Goal: Task Accomplishment & Management: Use online tool/utility

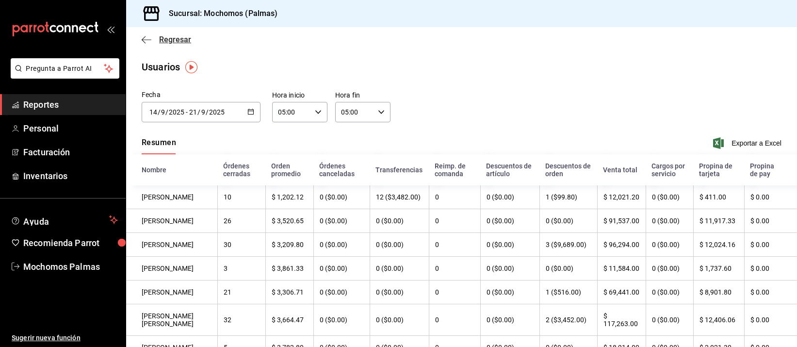
click at [150, 39] on icon "button" at bounding box center [147, 39] width 10 height 0
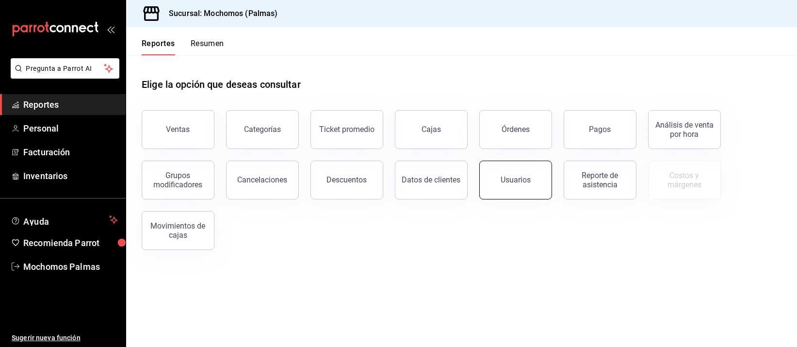
click at [518, 175] on div "Usuarios" at bounding box center [516, 179] width 30 height 9
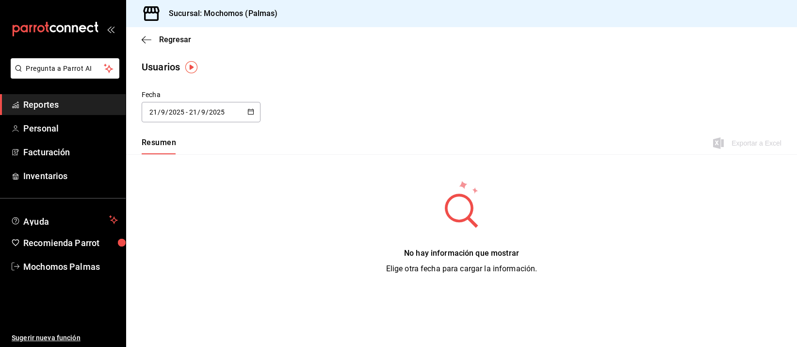
click at [212, 105] on div "[DATE] [DATE] - [DATE] [DATE]" at bounding box center [201, 112] width 119 height 20
click at [202, 246] on li "Rango de fechas" at bounding box center [188, 252] width 92 height 22
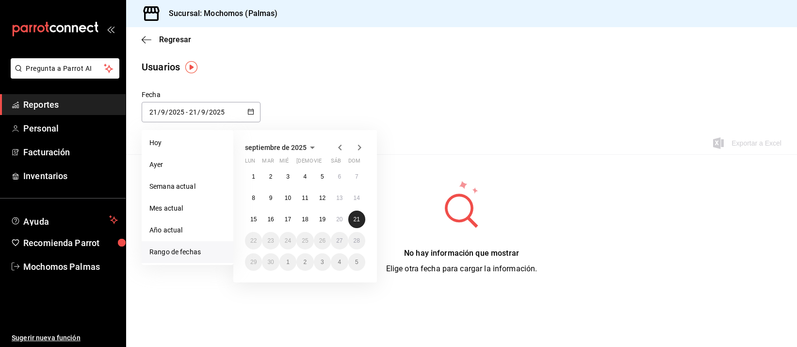
click at [362, 216] on button "21" at bounding box center [356, 219] width 17 height 17
click at [209, 109] on input "2025" at bounding box center [217, 112] width 16 height 8
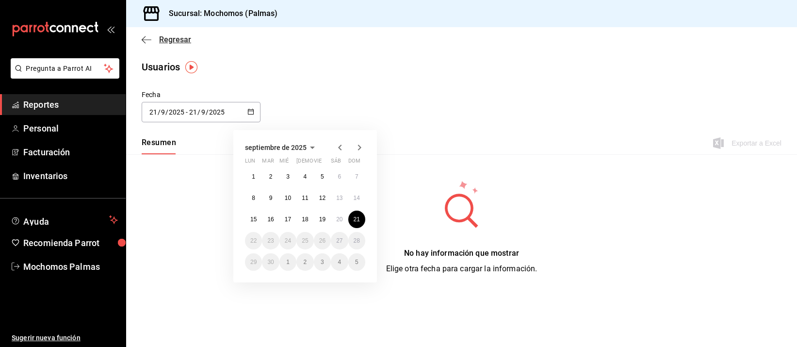
click at [152, 36] on span "Regresar" at bounding box center [166, 39] width 49 height 9
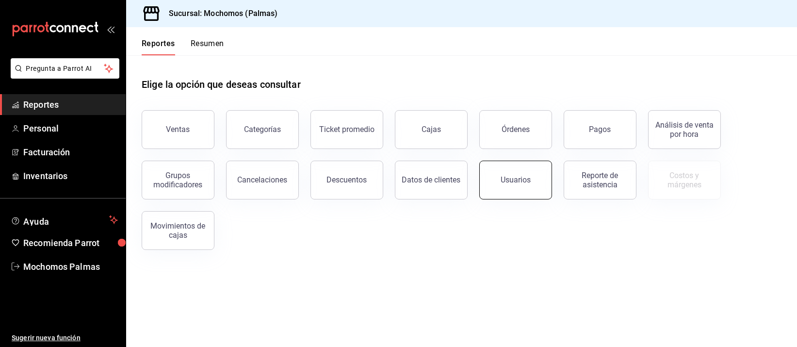
click at [516, 180] on div "Usuarios" at bounding box center [516, 179] width 30 height 9
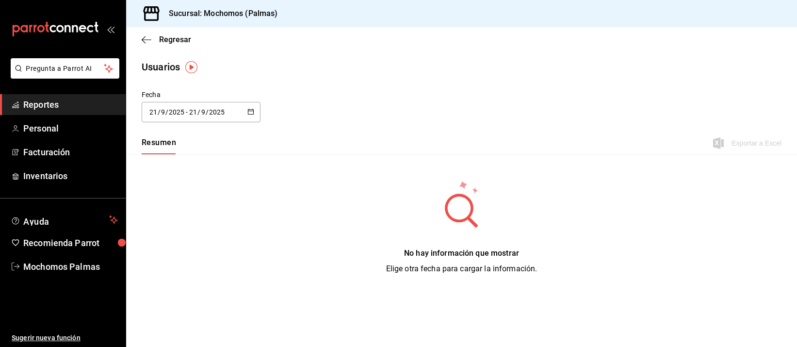
click at [215, 108] on input "2025" at bounding box center [217, 112] width 16 height 8
click at [189, 249] on li "Rango de fechas" at bounding box center [188, 252] width 92 height 22
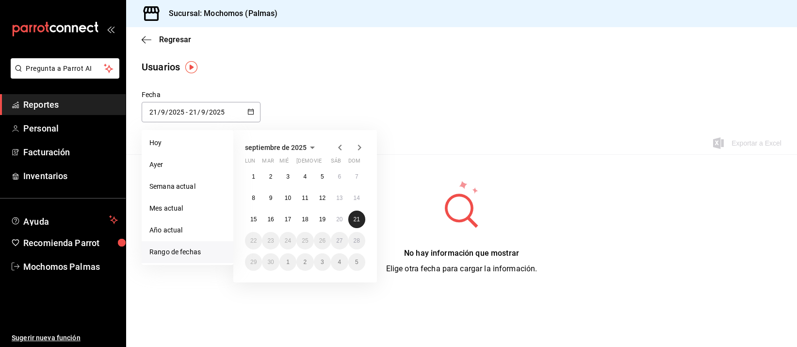
click at [361, 214] on button "21" at bounding box center [356, 219] width 17 height 17
click at [359, 193] on button "14" at bounding box center [356, 197] width 17 height 17
type input "[DATE]"
type input "14"
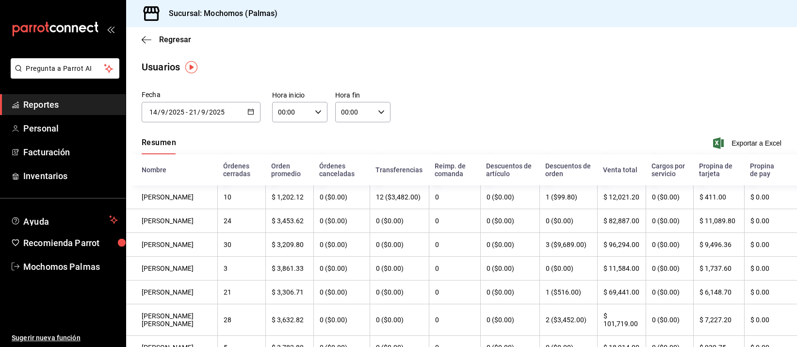
click at [297, 108] on input "00:00" at bounding box center [291, 111] width 39 height 19
click at [238, 116] on div at bounding box center [398, 173] width 797 height 347
click at [241, 111] on div "[DATE] [DATE] - [DATE] [DATE]" at bounding box center [201, 112] width 119 height 20
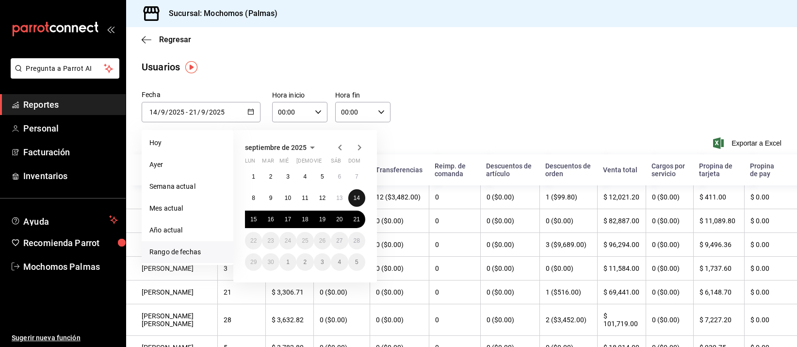
click at [363, 198] on button "14" at bounding box center [356, 197] width 17 height 17
click at [341, 217] on abbr "20" at bounding box center [339, 219] width 6 height 7
type input "[DATE]"
type input "20"
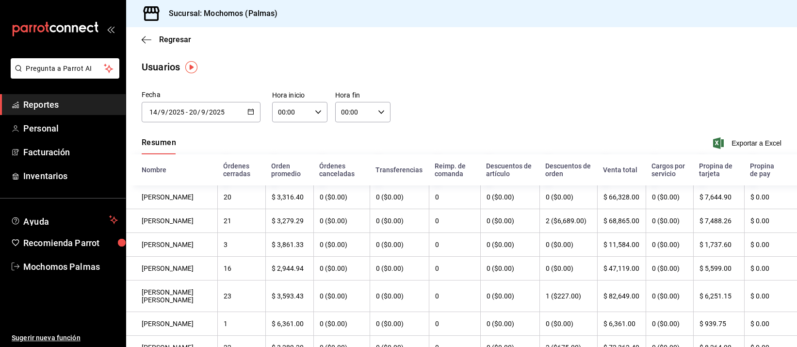
click at [311, 111] on div "00:00 Hora inicio" at bounding box center [299, 112] width 55 height 20
drag, startPoint x: 281, startPoint y: 191, endPoint x: 307, endPoint y: 134, distance: 62.1
click at [281, 189] on span "05" at bounding box center [284, 193] width 12 height 8
type input "05:00"
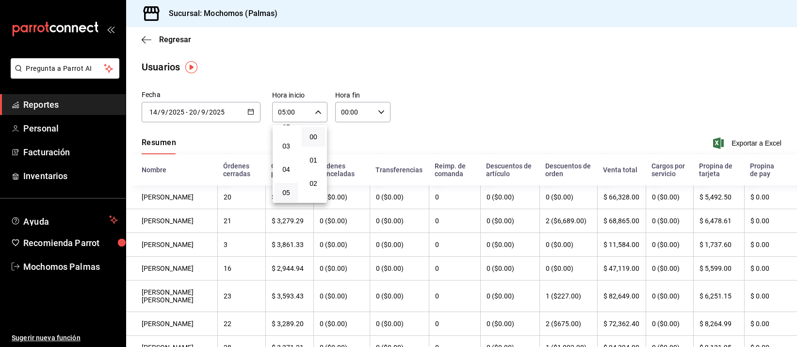
click at [356, 110] on div at bounding box center [398, 173] width 797 height 347
click at [356, 110] on input "00:00" at bounding box center [354, 111] width 39 height 19
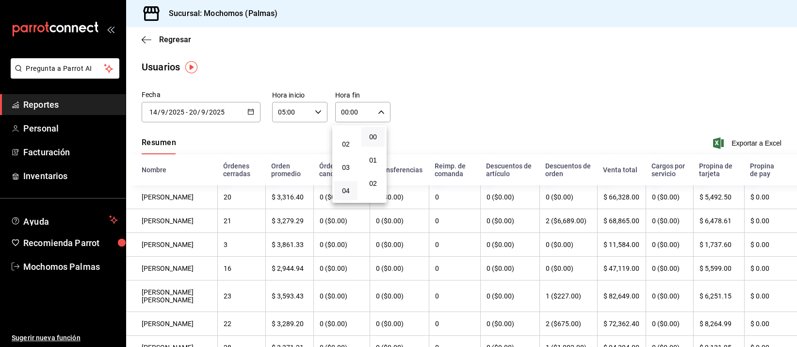
scroll to position [61, 0]
click at [346, 194] on span "05" at bounding box center [346, 193] width 12 height 8
type input "05:00"
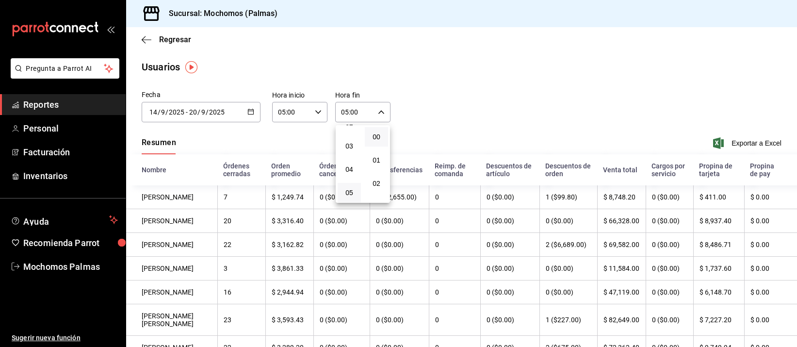
click at [727, 139] on div at bounding box center [398, 173] width 797 height 347
click at [728, 140] on span "Exportar a Excel" at bounding box center [748, 143] width 66 height 12
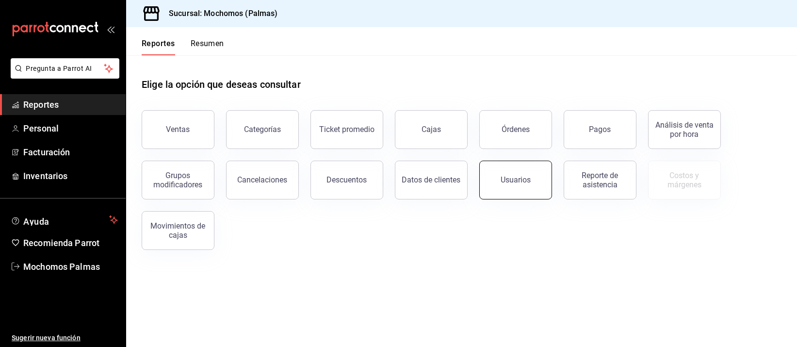
click at [535, 166] on button "Usuarios" at bounding box center [515, 180] width 73 height 39
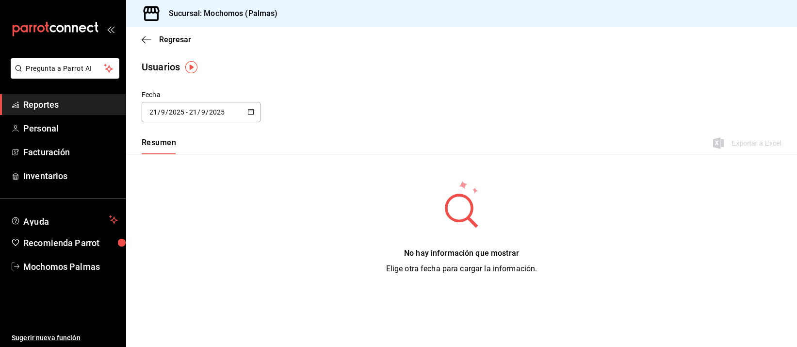
click at [171, 109] on input "2025" at bounding box center [176, 112] width 16 height 8
click at [174, 160] on li "Ayer" at bounding box center [188, 165] width 92 height 22
type input "[DATE]"
type input "20"
type input "[DATE]"
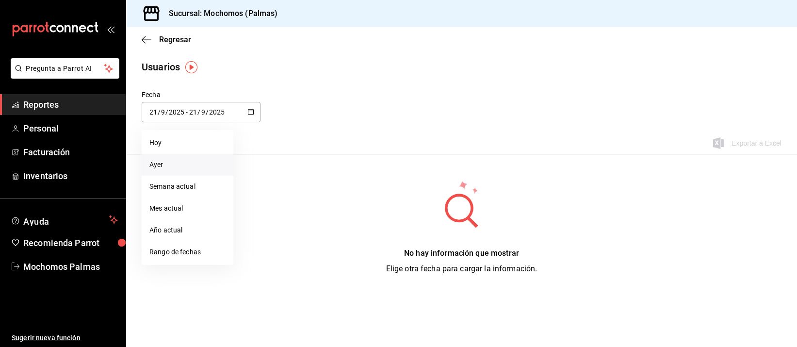
type input "20"
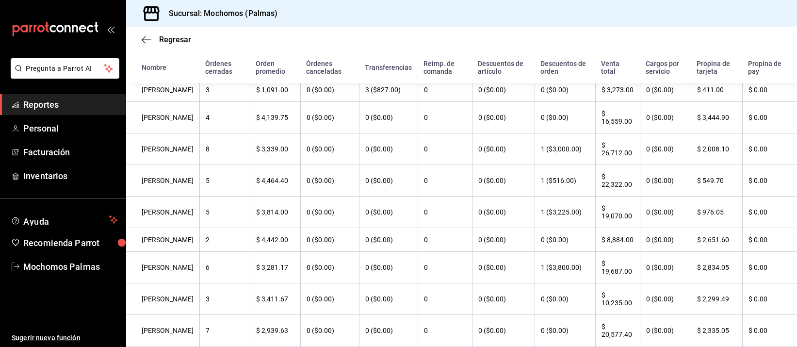
scroll to position [36, 0]
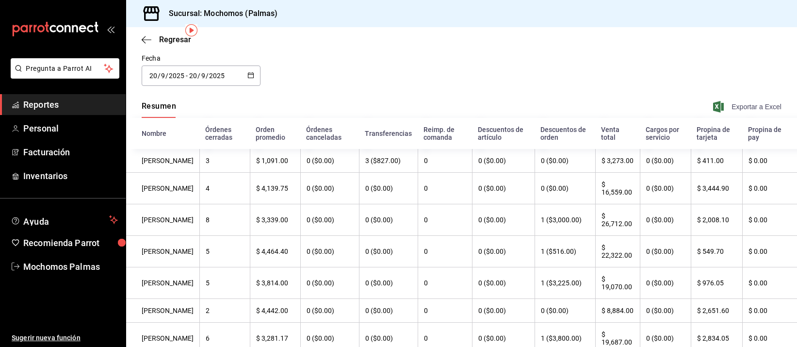
click at [750, 103] on span "Exportar a Excel" at bounding box center [748, 107] width 66 height 12
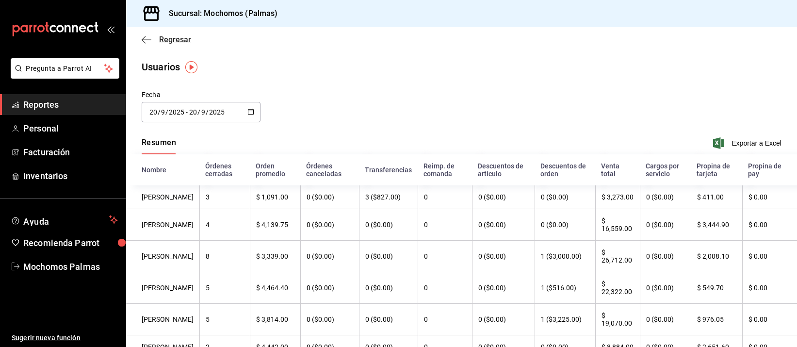
click at [152, 44] on span "Regresar" at bounding box center [166, 39] width 49 height 9
